Goal: Information Seeking & Learning: Learn about a topic

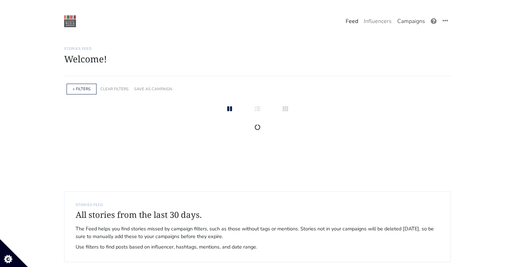
click at [401, 24] on link "Campaigns" at bounding box center [410, 21] width 33 height 14
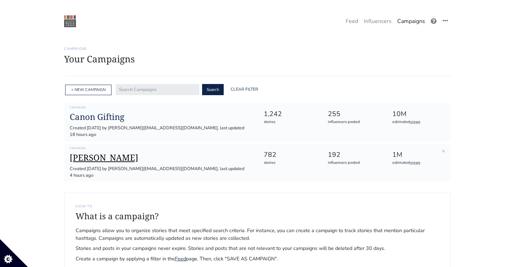
click at [75, 154] on h1 "[PERSON_NAME]" at bounding box center [161, 158] width 183 height 10
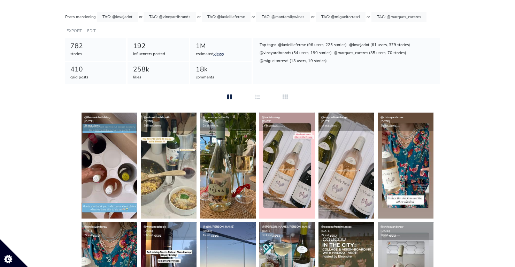
scroll to position [75, 0]
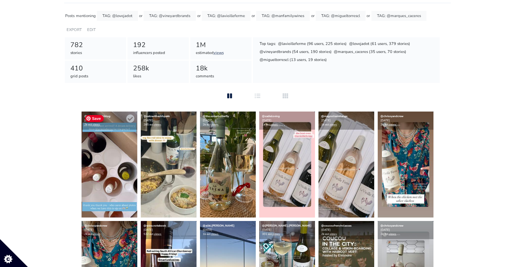
click at [104, 155] on img at bounding box center [110, 165] width 56 height 106
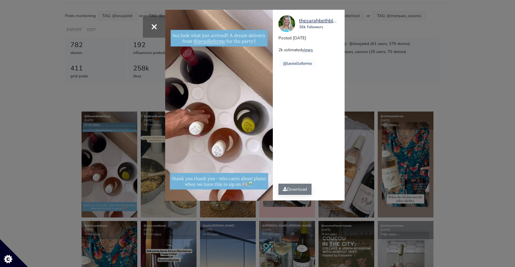
click at [291, 189] on link "Download" at bounding box center [294, 189] width 33 height 11
click at [138, 183] on div "× Your browser does not support HTML5 video. thesarahbethblog 36k followers Pos…" at bounding box center [257, 133] width 515 height 267
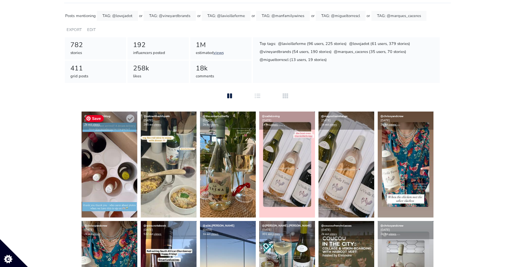
click at [108, 161] on img at bounding box center [110, 165] width 56 height 106
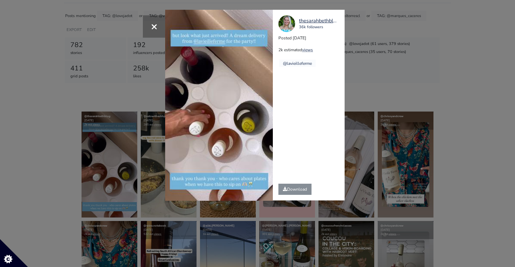
click at [43, 122] on div "× Your browser does not support HTML5 video. thesarahbethblog 36k followers Pos…" at bounding box center [257, 133] width 515 height 267
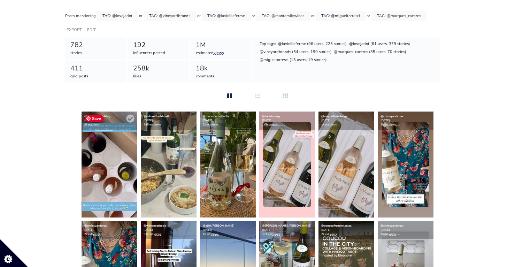
click at [122, 192] on img at bounding box center [110, 165] width 56 height 106
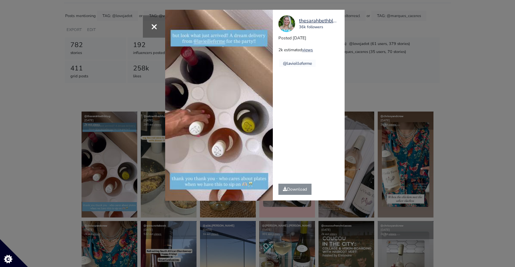
click at [217, 136] on video "Your browser does not support HTML5 video." at bounding box center [219, 105] width 108 height 191
click at [94, 65] on div "× Your browser does not support HTML5 video. thesarahbethblog 36k followers Pos…" at bounding box center [257, 133] width 515 height 267
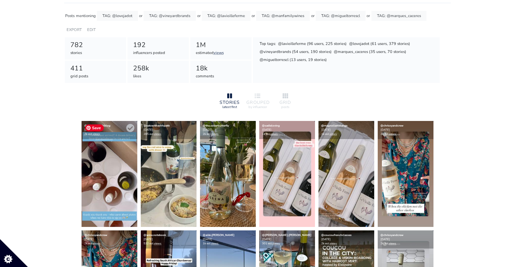
click at [109, 170] on img at bounding box center [110, 174] width 56 height 106
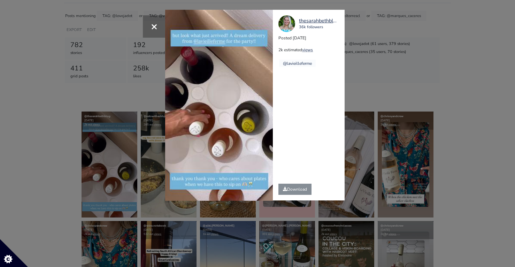
click at [177, 103] on video "Your browser does not support HTML5 video." at bounding box center [219, 105] width 108 height 191
click at [312, 21] on div "thesarahbethblog" at bounding box center [318, 21] width 39 height 8
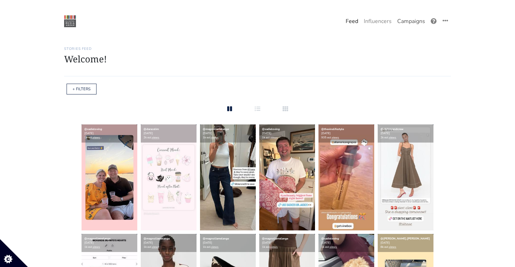
click at [416, 21] on link "Campaigns" at bounding box center [410, 21] width 33 height 14
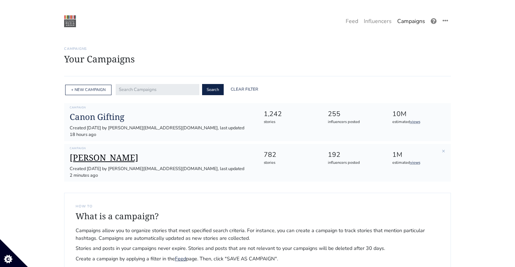
click at [101, 153] on h1 "[PERSON_NAME]" at bounding box center [161, 158] width 183 height 10
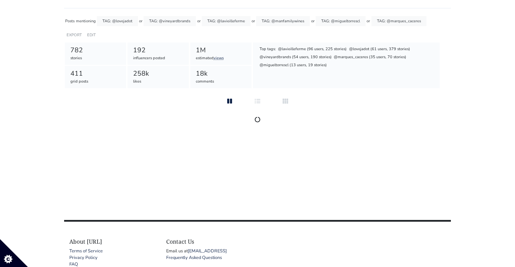
scroll to position [136, 0]
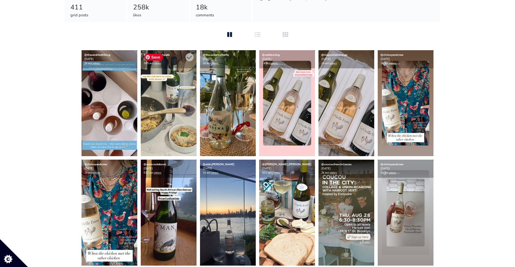
click at [186, 94] on img at bounding box center [169, 103] width 56 height 106
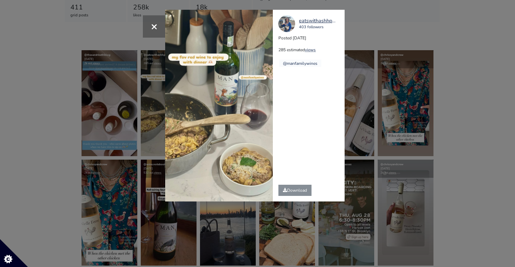
click at [417, 82] on div "× eatswithashhpakk 403 followers Posted [DATE] 285 estimated views @manfamilywi…" at bounding box center [257, 133] width 515 height 267
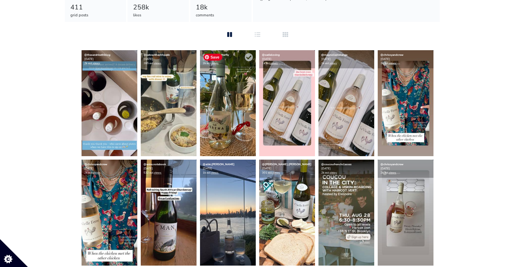
click at [235, 121] on img at bounding box center [228, 103] width 56 height 106
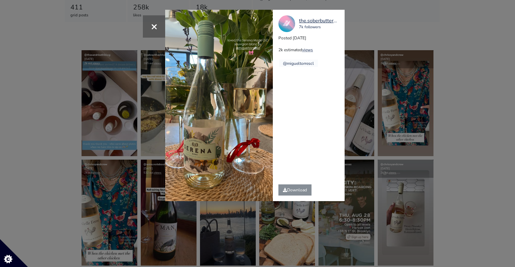
click at [403, 90] on div "× the.soberbutterfly 7k followers Posted [DATE] 2k estimated views @migueltorre…" at bounding box center [257, 133] width 515 height 267
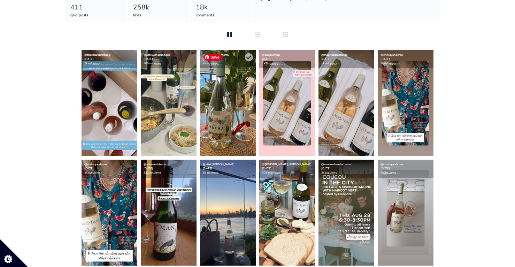
click at [214, 113] on img at bounding box center [228, 103] width 56 height 106
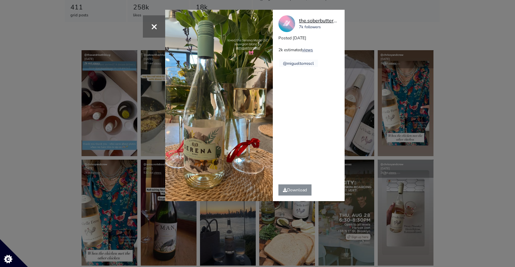
click at [325, 22] on div "the.soberbutterfly" at bounding box center [318, 21] width 39 height 8
